Goal: Find specific page/section: Find specific page/section

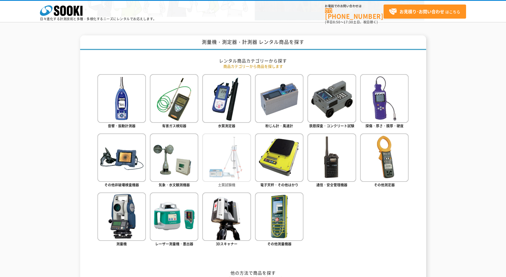
click at [230, 156] on img at bounding box center [226, 158] width 48 height 48
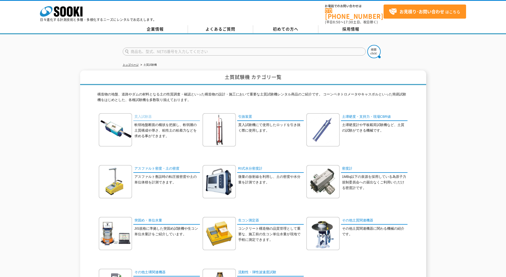
click at [159, 113] on link "貫入試験器" at bounding box center [166, 117] width 66 height 8
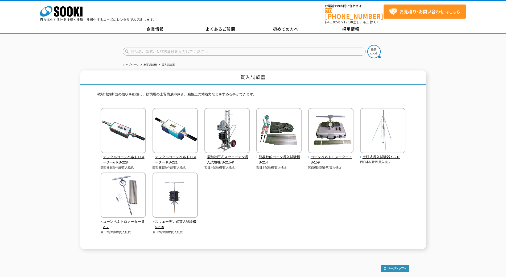
click at [262, 198] on div "デジタルコーンペネトロメーターα KS-228 関西機器製作所/貫入抵抗" at bounding box center [252, 176] width 311 height 137
